Goal: Task Accomplishment & Management: Manage account settings

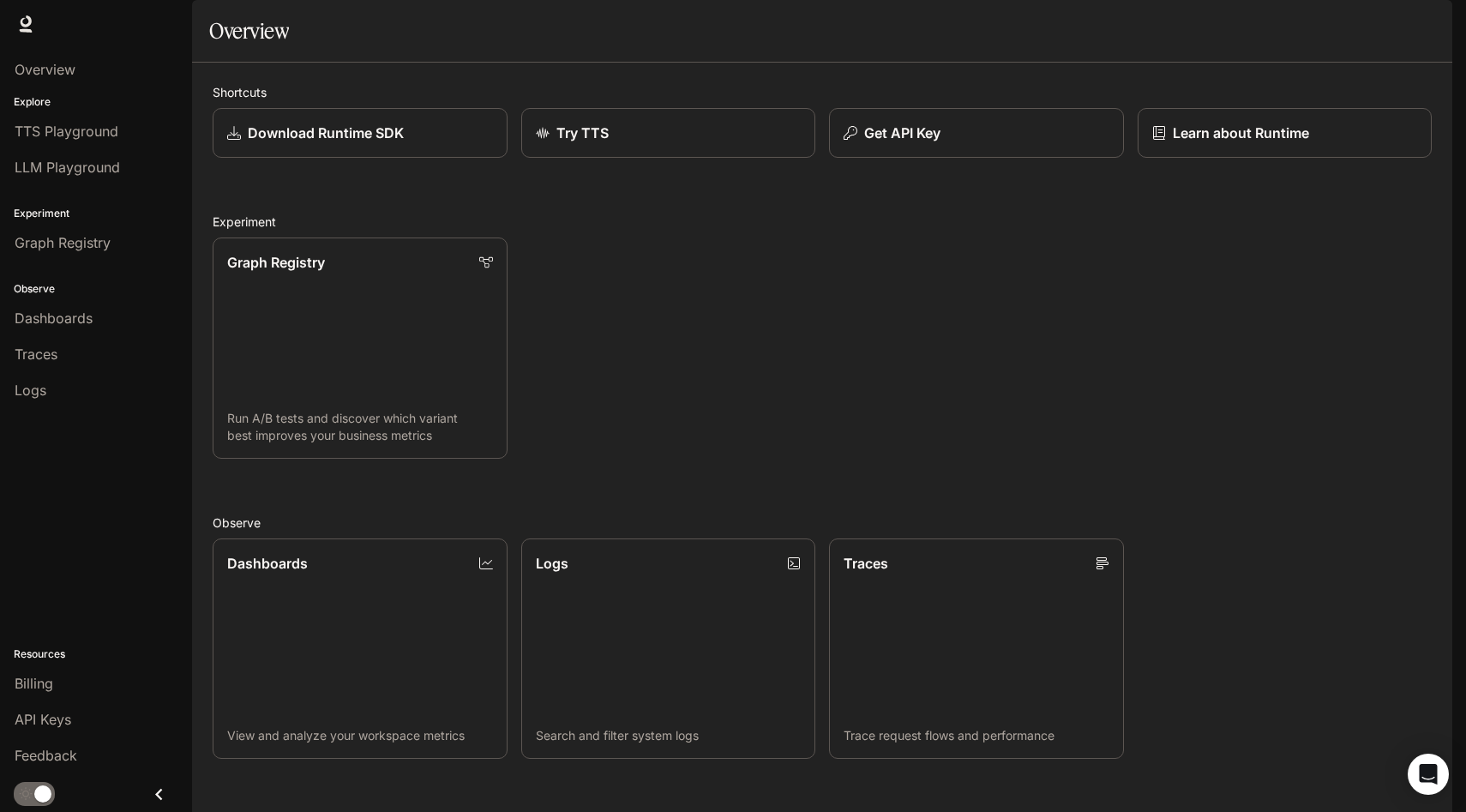
click at [1429, 11] on button "button" at bounding box center [1427, 23] width 34 height 34
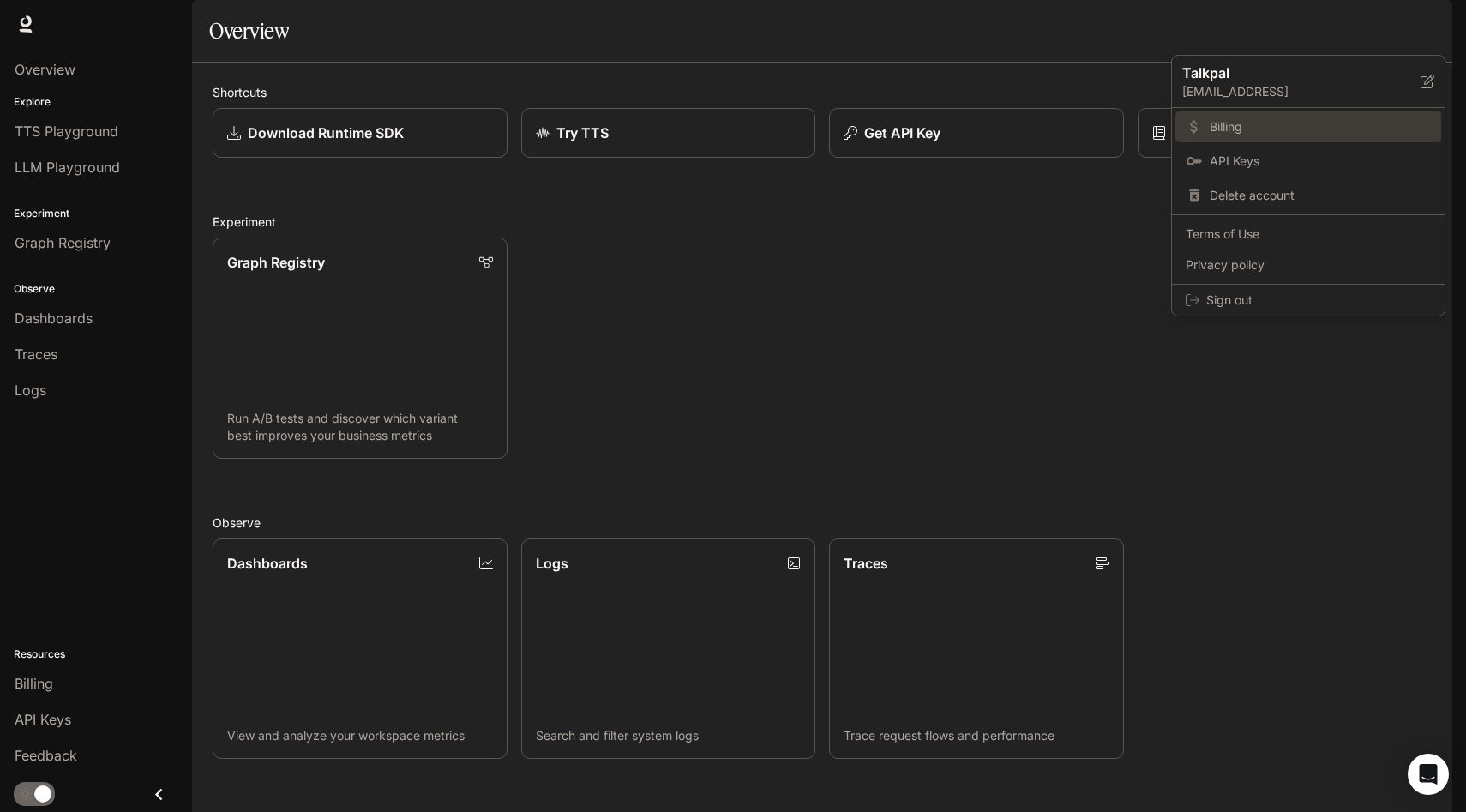
click at [1243, 134] on span "Billing" at bounding box center [1320, 127] width 222 height 17
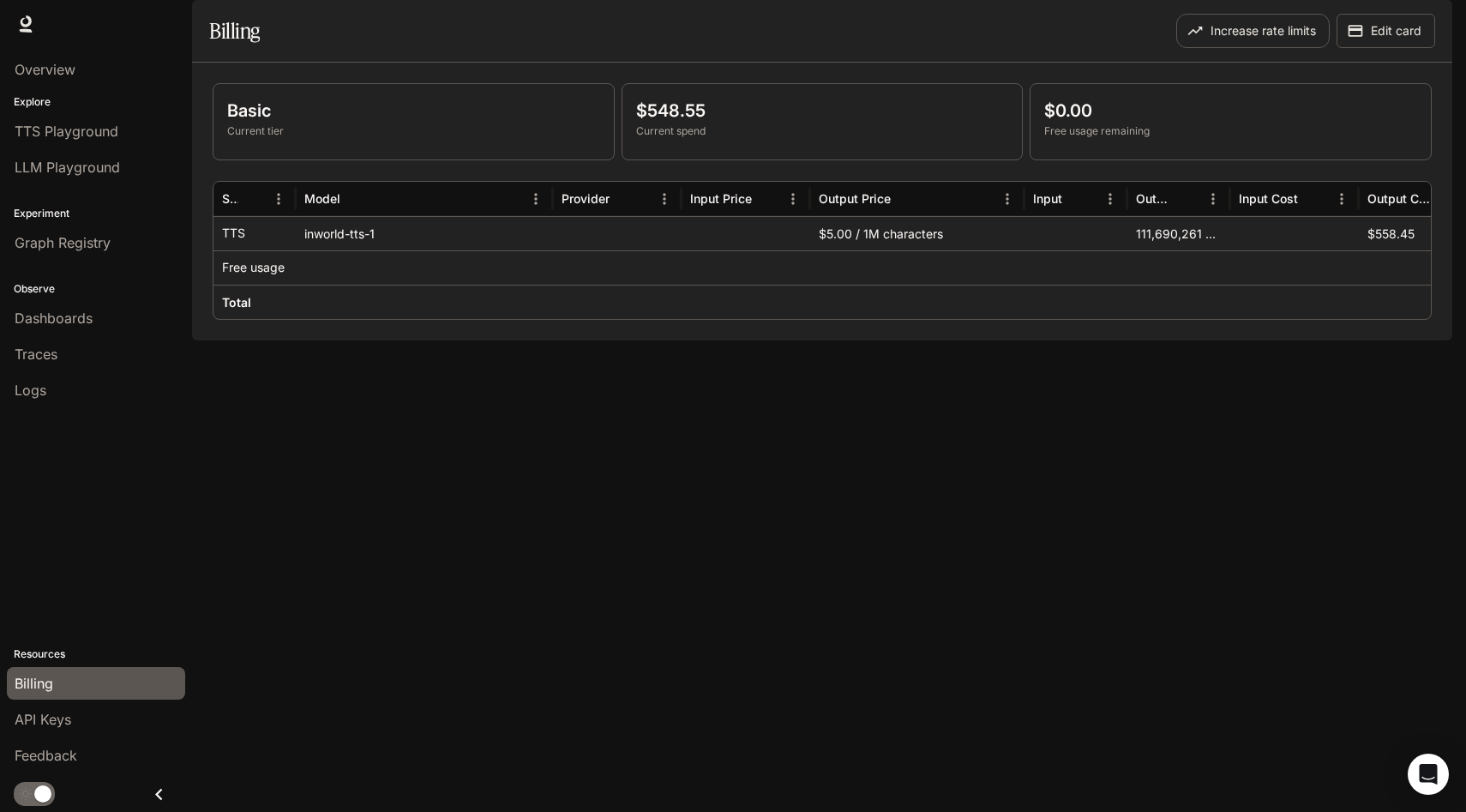
click at [257, 276] on p "Free usage" at bounding box center [254, 267] width 62 height 17
click at [22, 21] on icon at bounding box center [25, 21] width 11 height 12
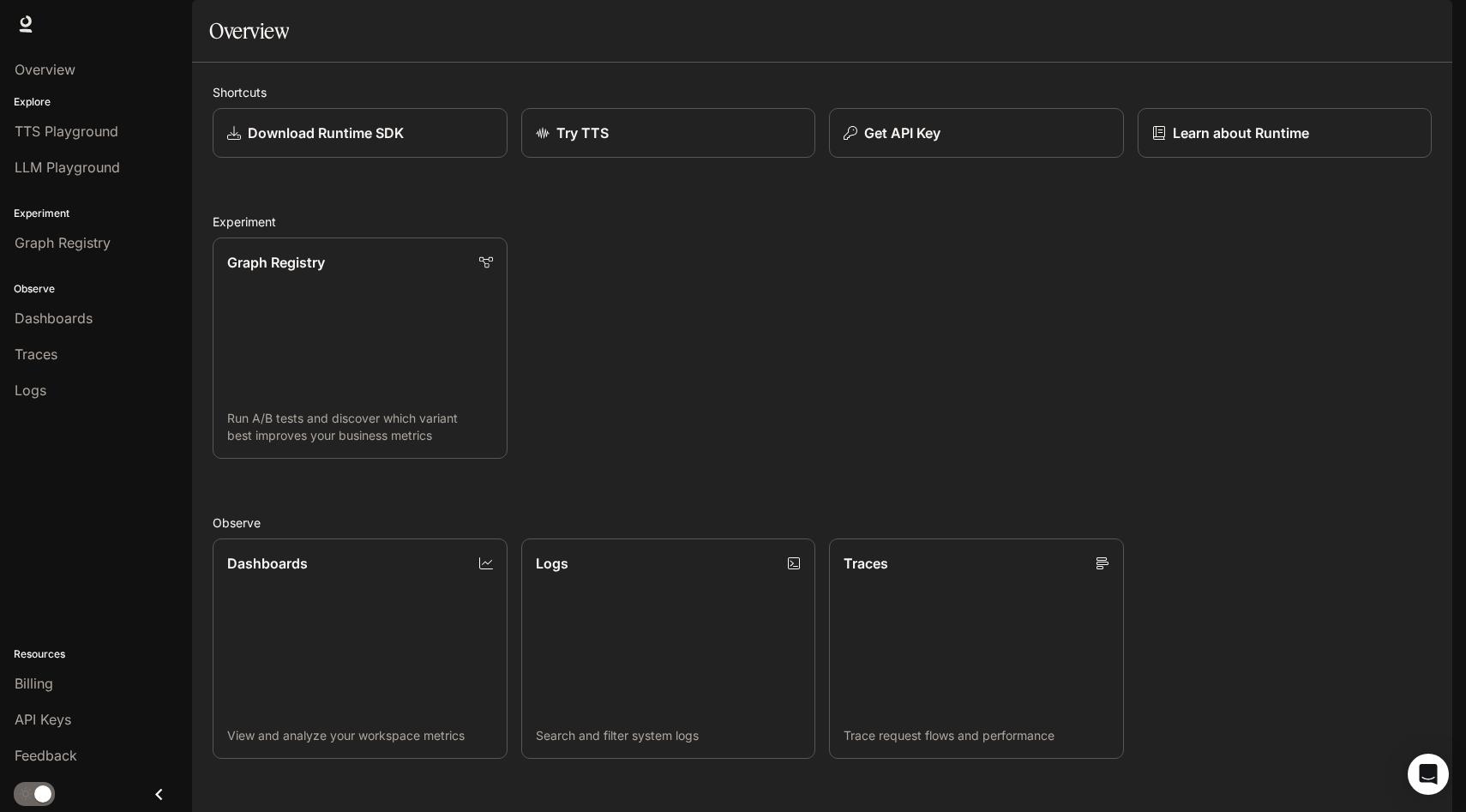
scroll to position [329, 0]
